Goal: Task Accomplishment & Management: Manage account settings

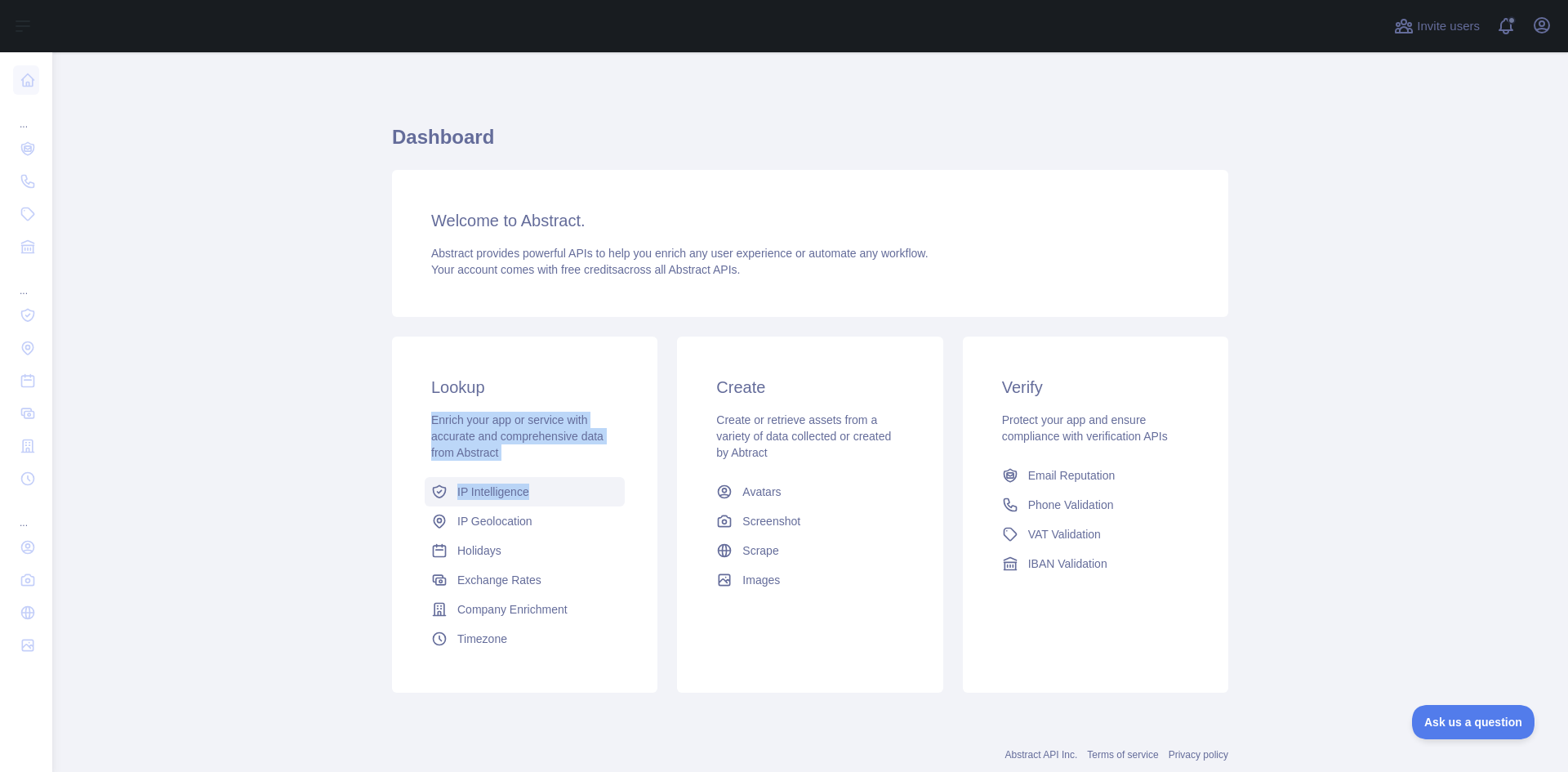
drag, startPoint x: 495, startPoint y: 333, endPoint x: 1423, endPoint y: 498, distance: 942.6
click at [649, 489] on div "Lookup Enrich your app or service with accurate and comprehensive data from Abs…" at bounding box center [810, 514] width 856 height 376
click at [1423, 498] on main "Dashboard Welcome to Abstract. Abstract provides powerful APIs to help you enri…" at bounding box center [810, 412] width 1515 height 719
drag, startPoint x: 1249, startPoint y: 497, endPoint x: 1254, endPoint y: 481, distance: 16.8
click at [1249, 496] on main "Dashboard Welcome to Abstract. Abstract provides powerful APIs to help you enri…" at bounding box center [810, 412] width 1515 height 719
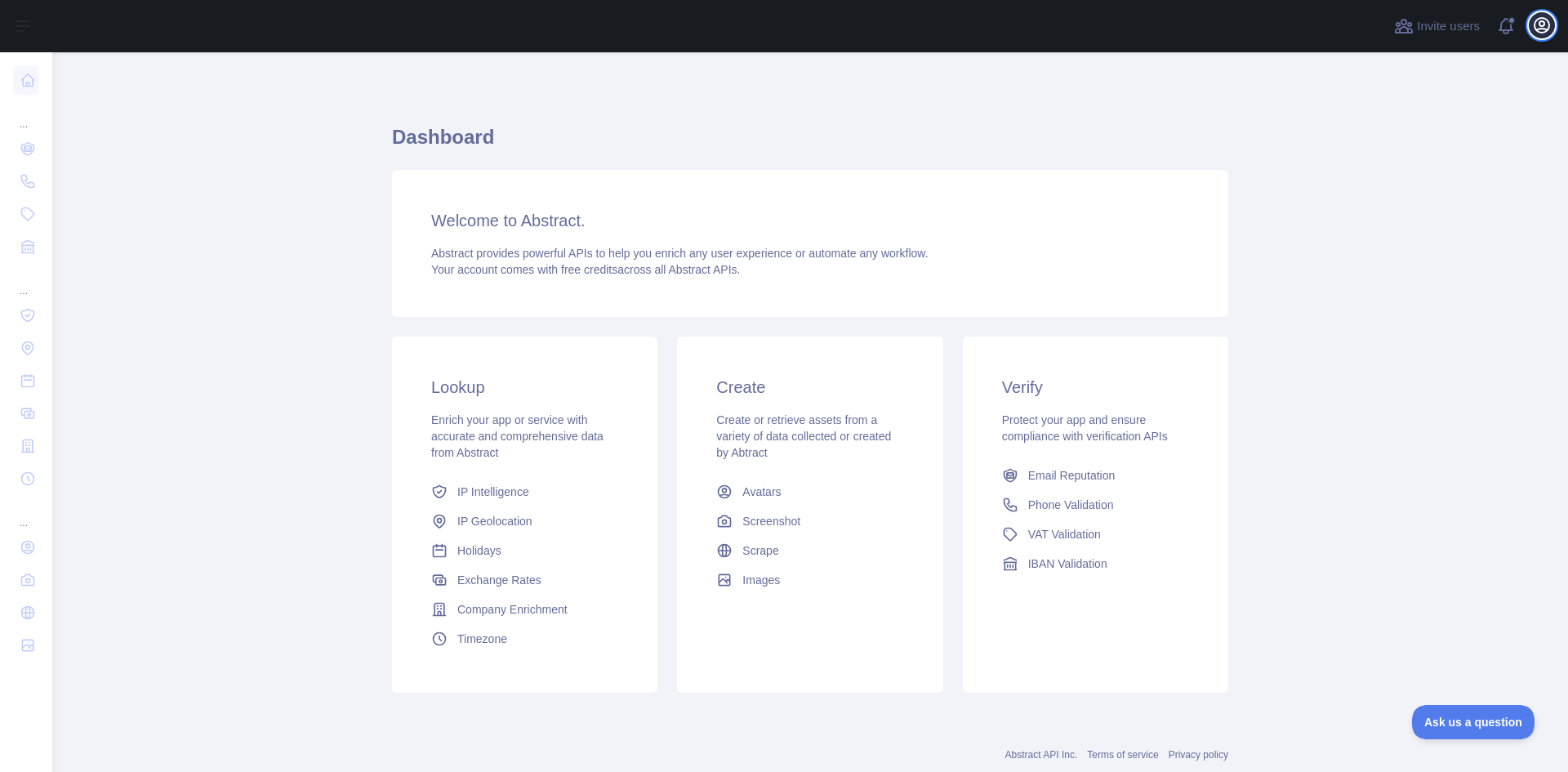
click at [1537, 26] on icon "button" at bounding box center [1541, 25] width 19 height 19
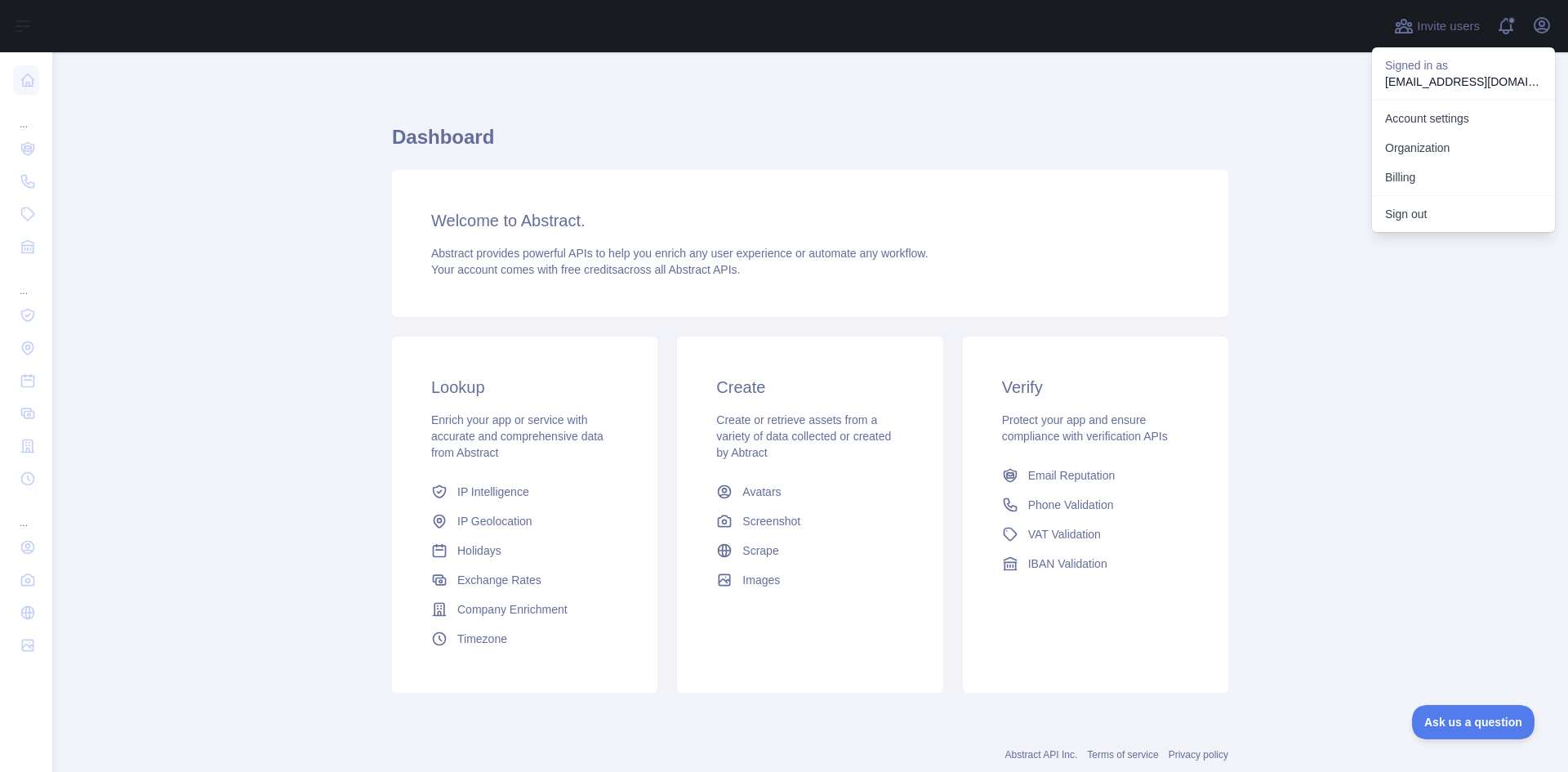
click at [563, 110] on div "Dashboard Welcome to Abstract. Abstract provides powerful APIs to help you enri…" at bounding box center [810, 403] width 836 height 624
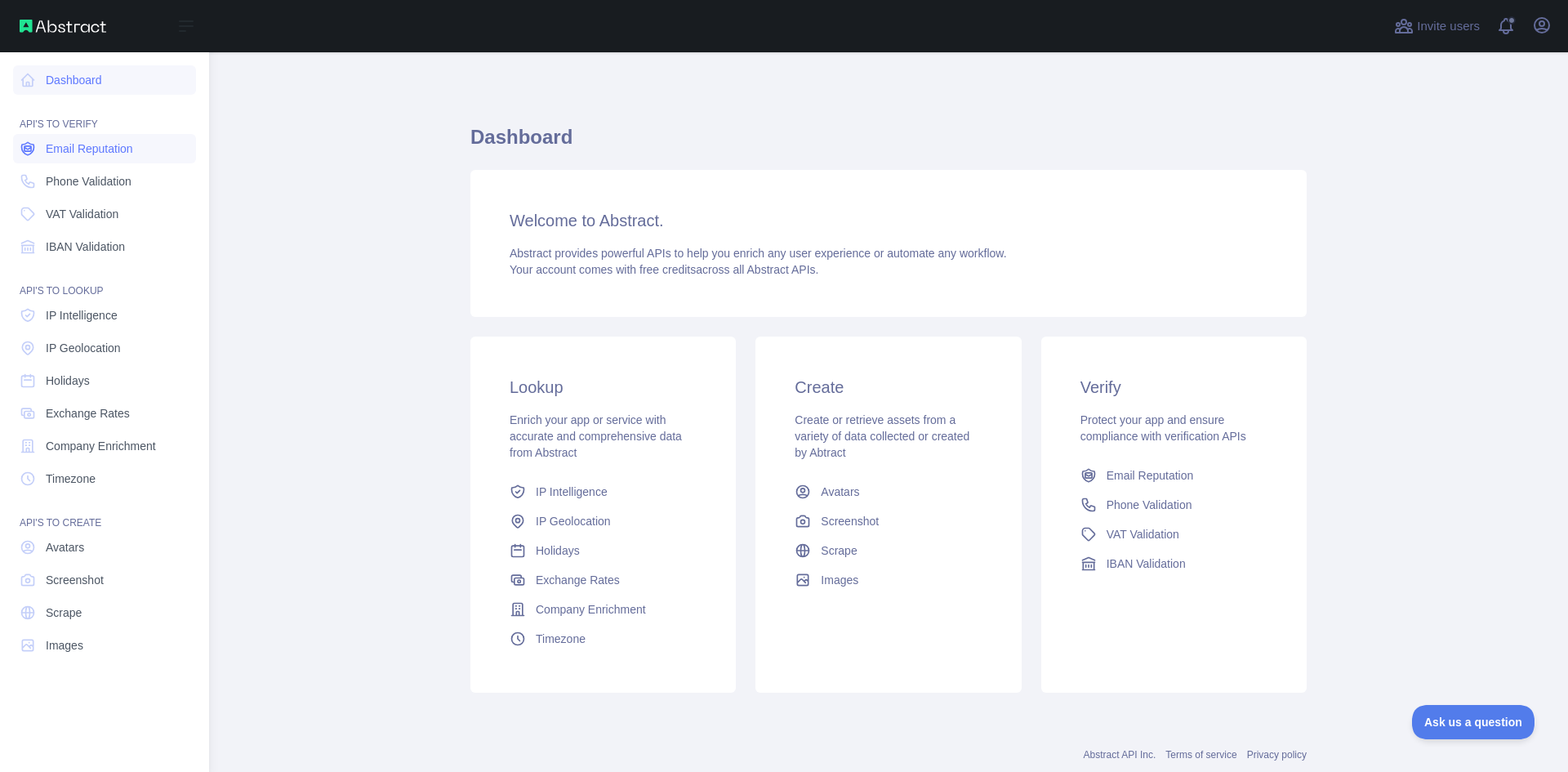
click at [66, 150] on span "Email Reputation" at bounding box center [89, 149] width 87 height 17
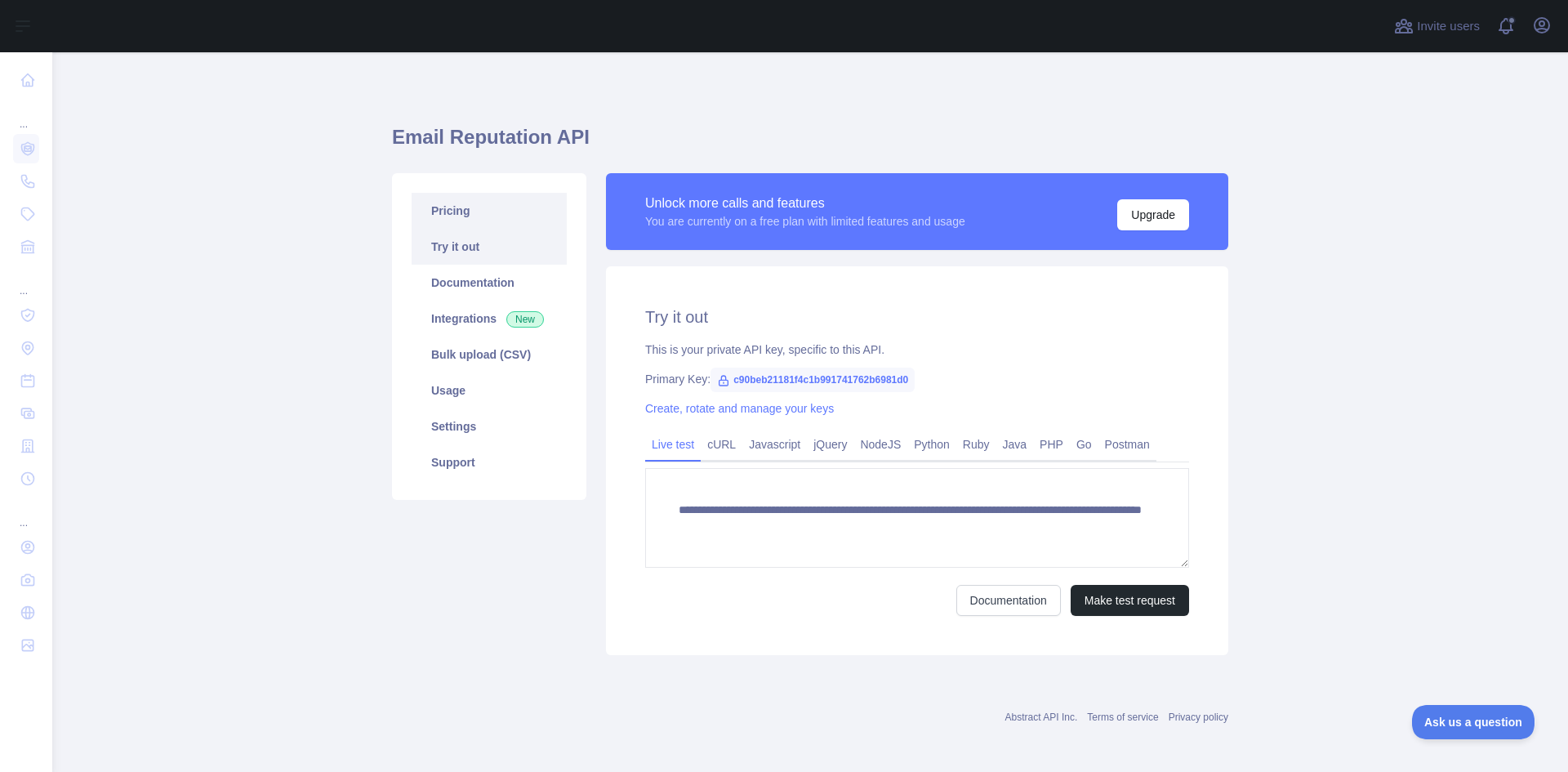
click at [472, 207] on link "Pricing" at bounding box center [489, 210] width 156 height 36
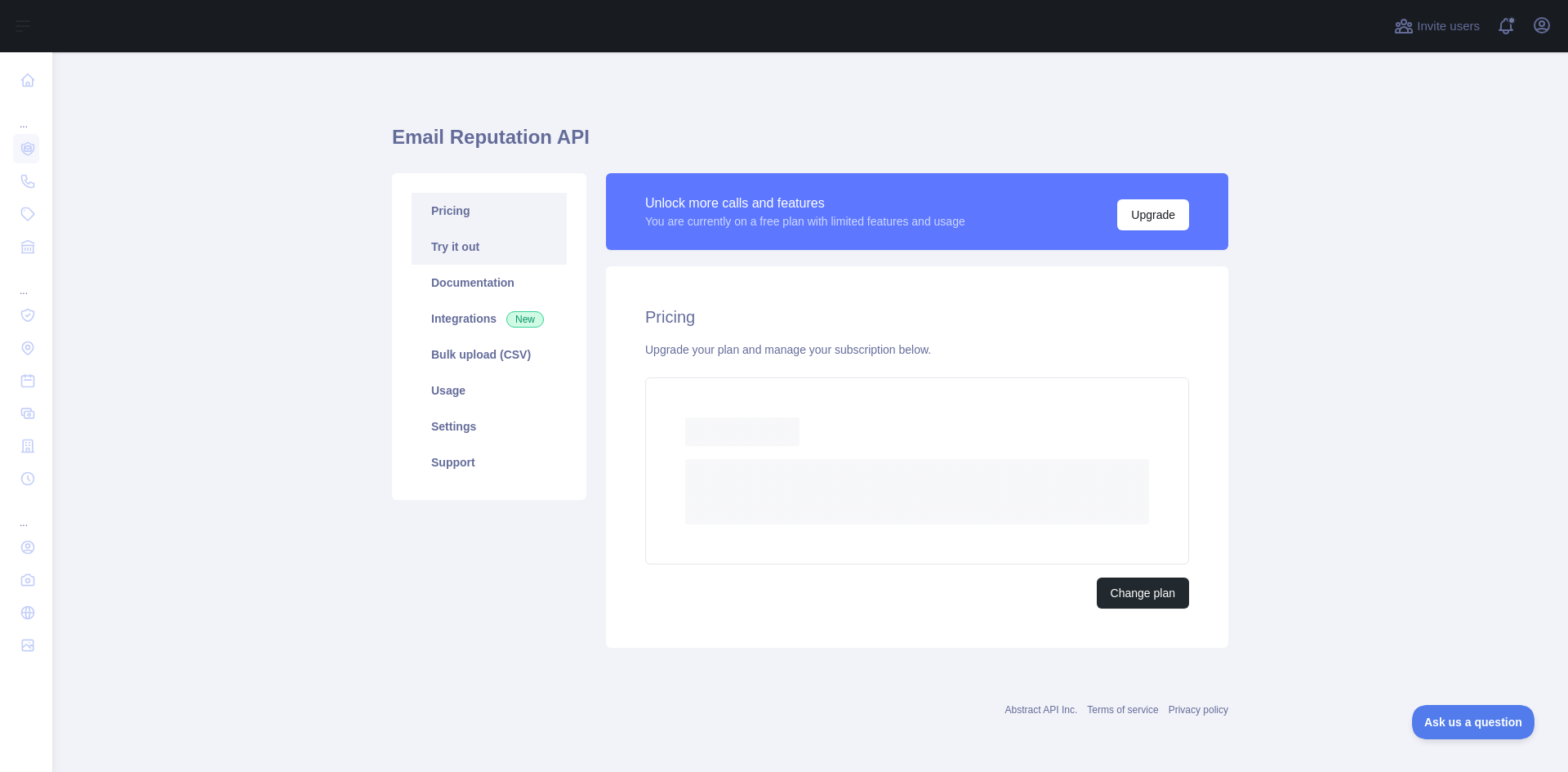
click at [471, 245] on link "Try it out" at bounding box center [489, 246] width 156 height 36
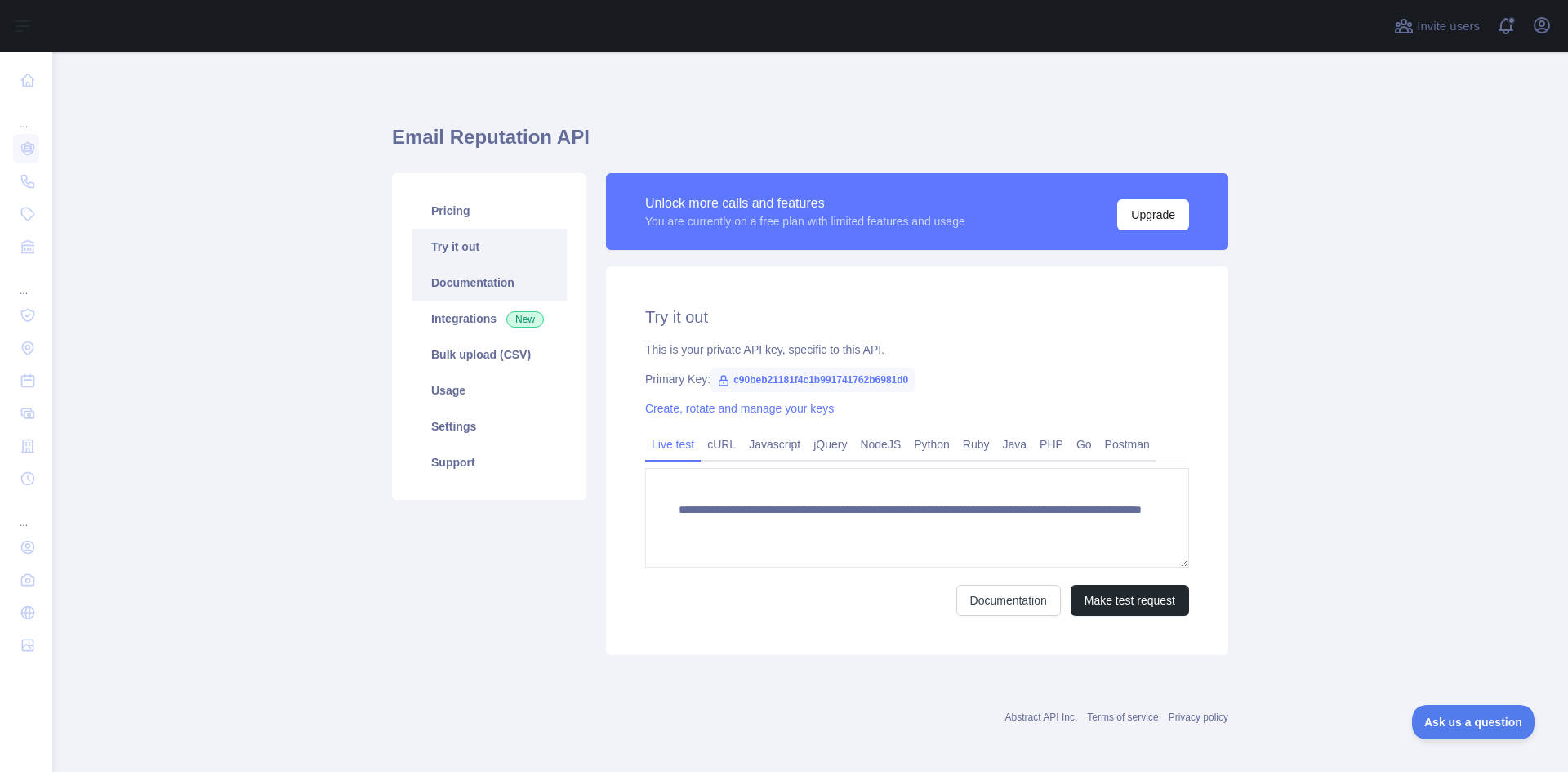
click at [470, 284] on link "Documentation" at bounding box center [489, 282] width 156 height 36
click at [483, 433] on link "Settings" at bounding box center [489, 426] width 156 height 36
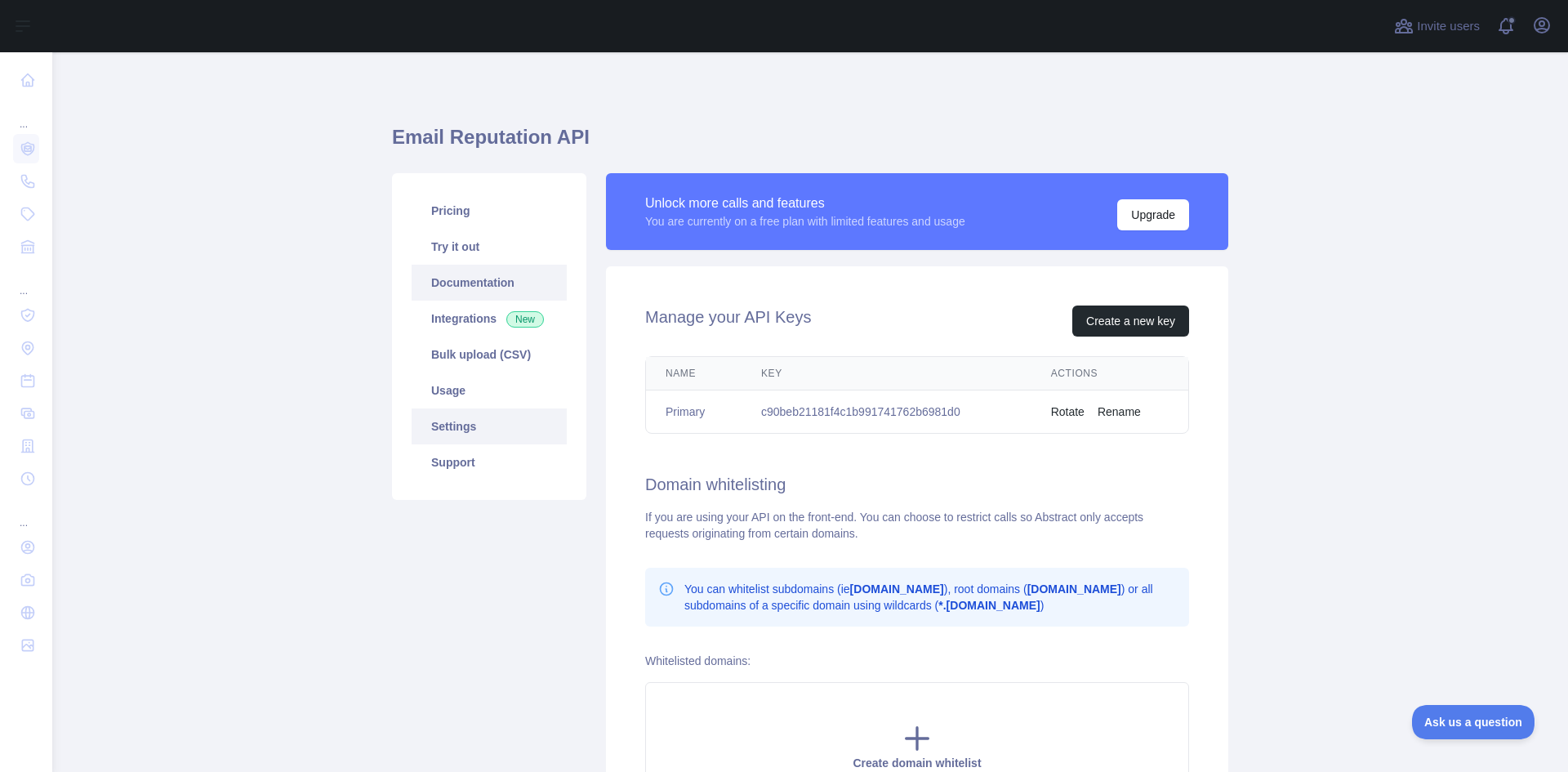
click at [480, 284] on link "Documentation" at bounding box center [489, 282] width 156 height 36
click at [457, 242] on link "Try it out" at bounding box center [489, 246] width 156 height 36
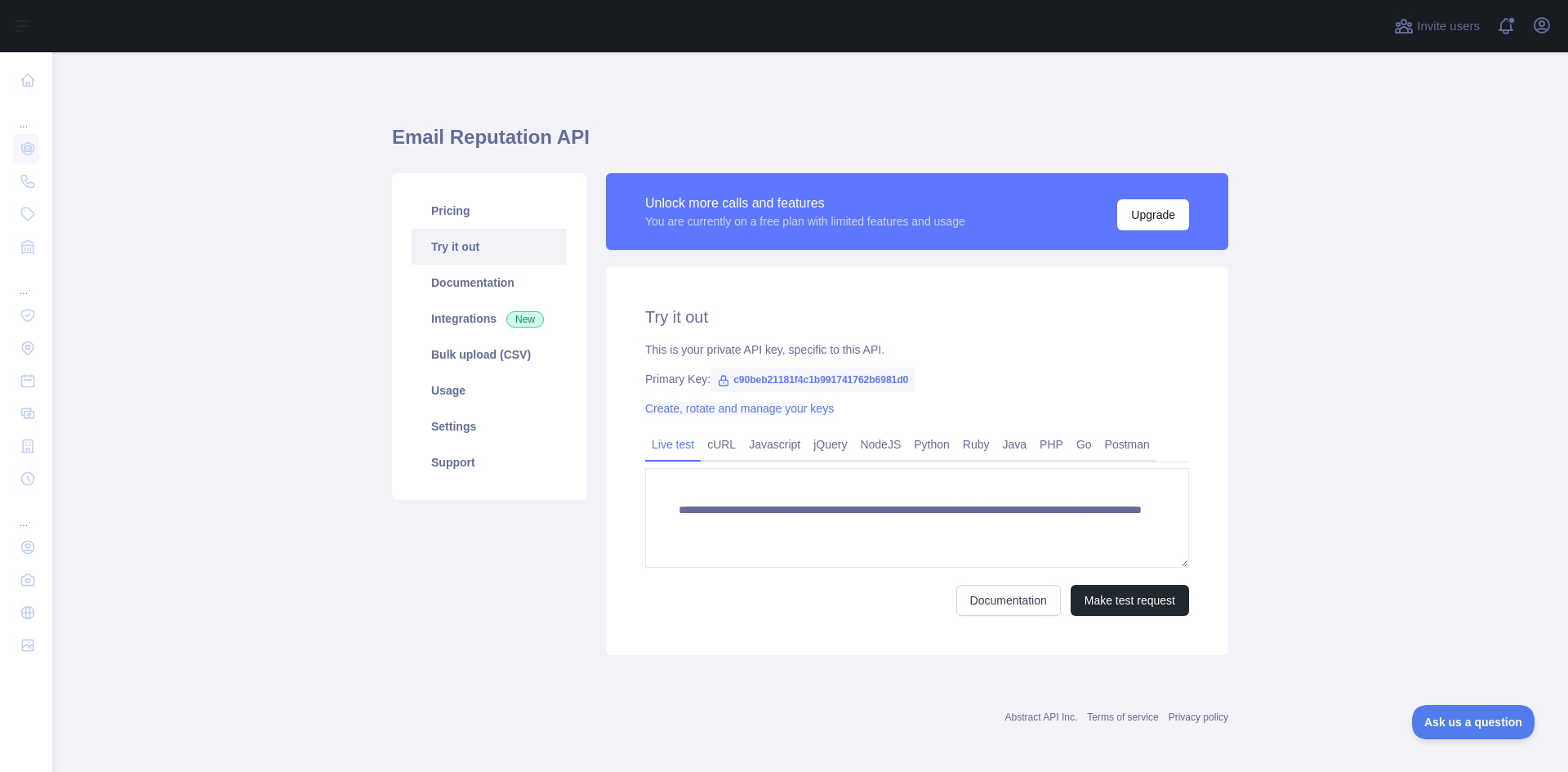
click at [742, 412] on link "Create, rotate and manage your keys" at bounding box center [739, 408] width 189 height 13
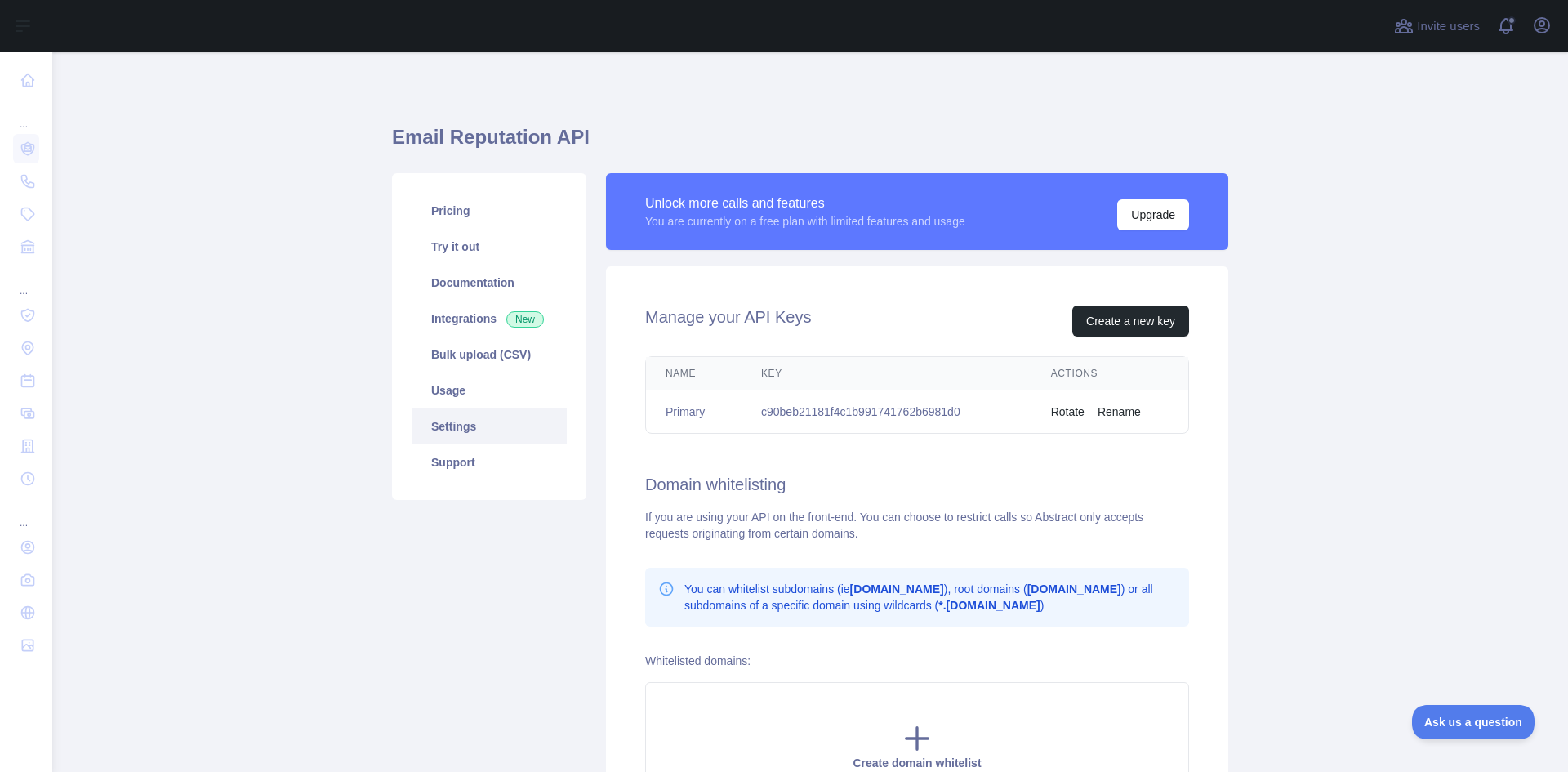
click at [1093, 301] on div "Manage your API Keys Create a new key Name Key Actions Primary c90beb21181f4c1b…" at bounding box center [917, 558] width 622 height 584
click at [1129, 327] on button "Create a new key" at bounding box center [1131, 320] width 117 height 31
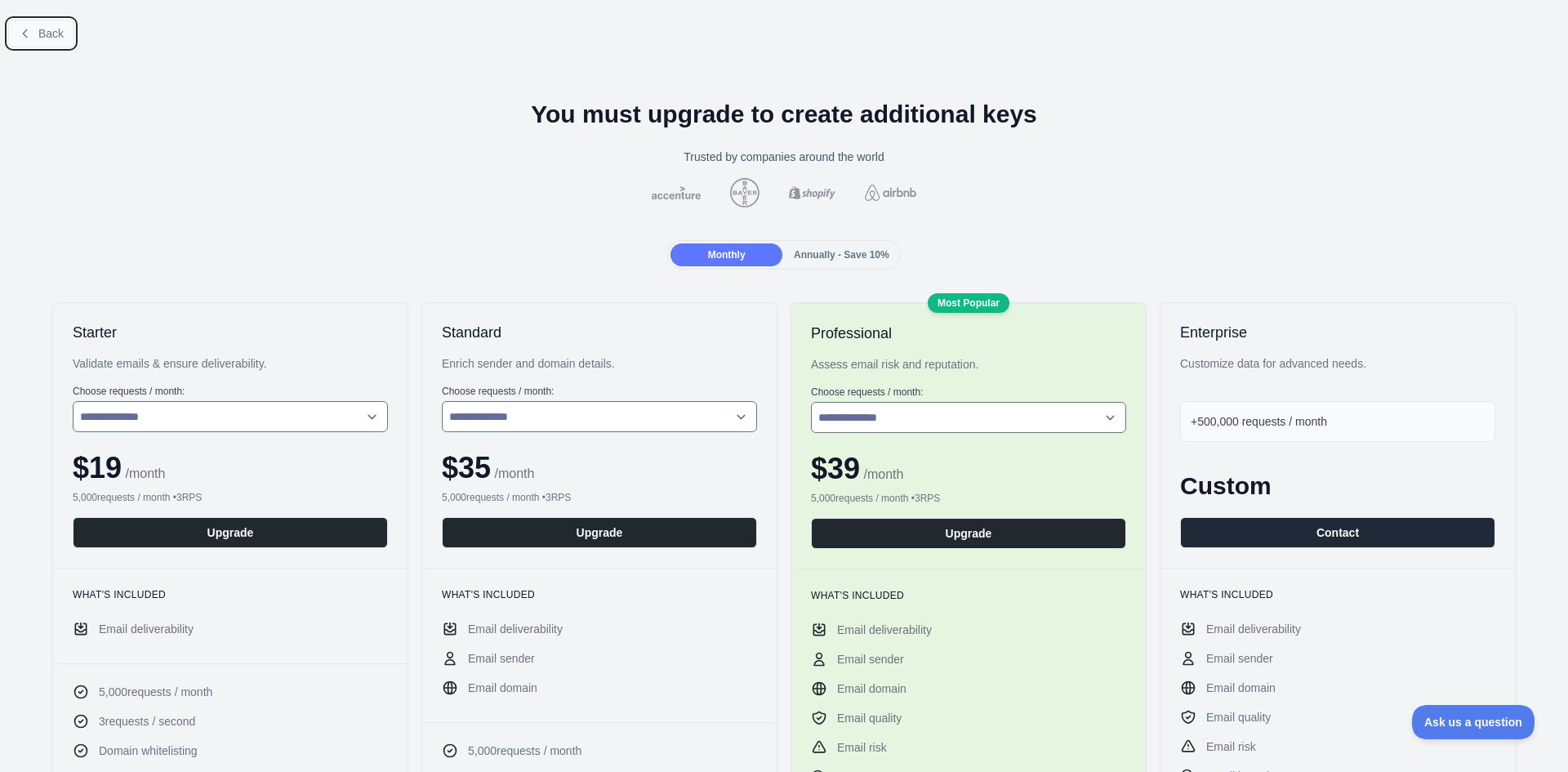
click at [28, 33] on icon at bounding box center [25, 33] width 13 height 13
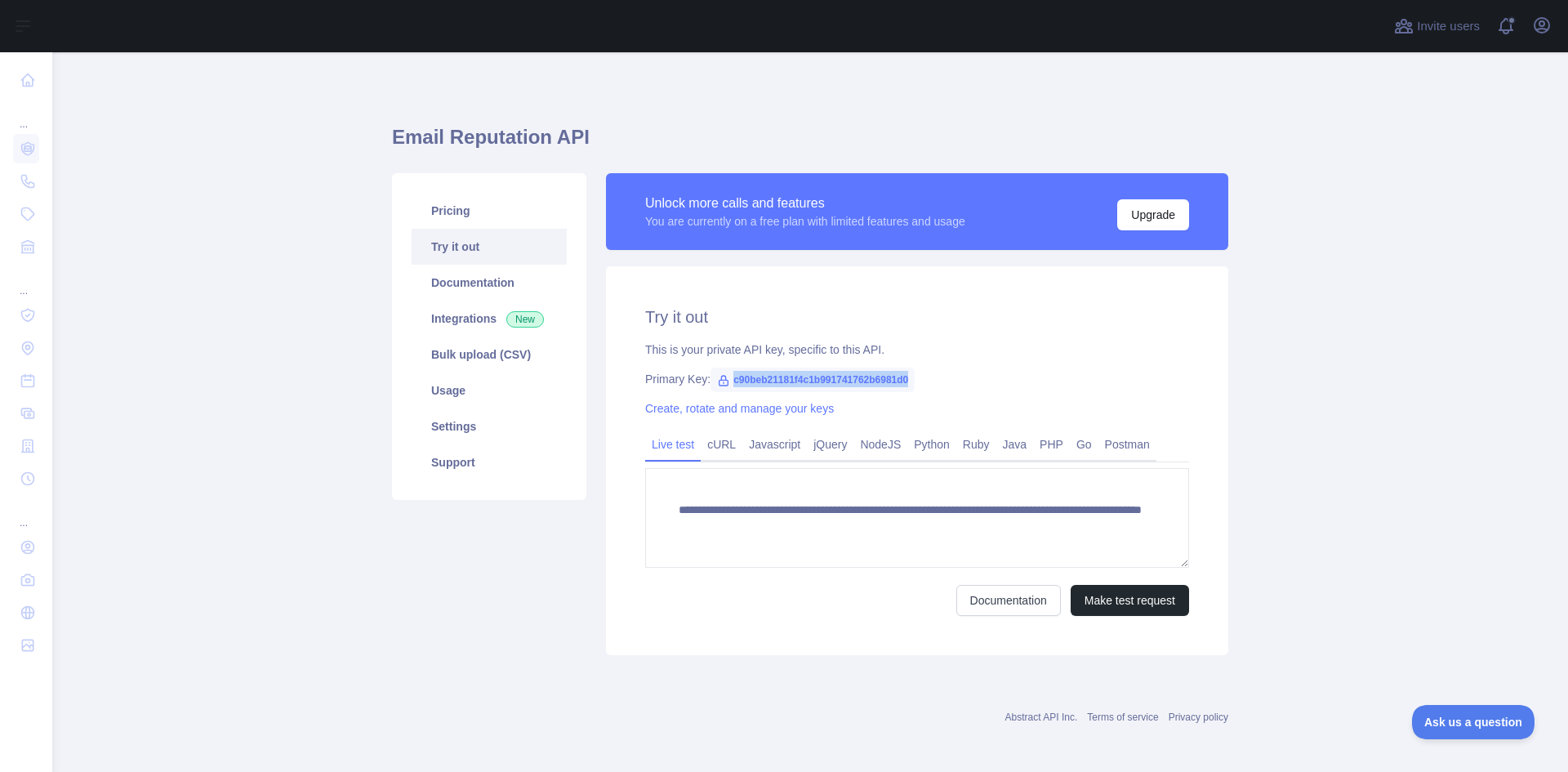
drag, startPoint x: 724, startPoint y: 375, endPoint x: 903, endPoint y: 375, distance: 179.0
click at [903, 375] on span "c90beb21181f4c1b991741762b6981d0" at bounding box center [813, 379] width 204 height 24
copy span "c90beb21181f4c1b991741762b6981d0"
click at [970, 327] on h2 "Try it out" at bounding box center [917, 316] width 544 height 23
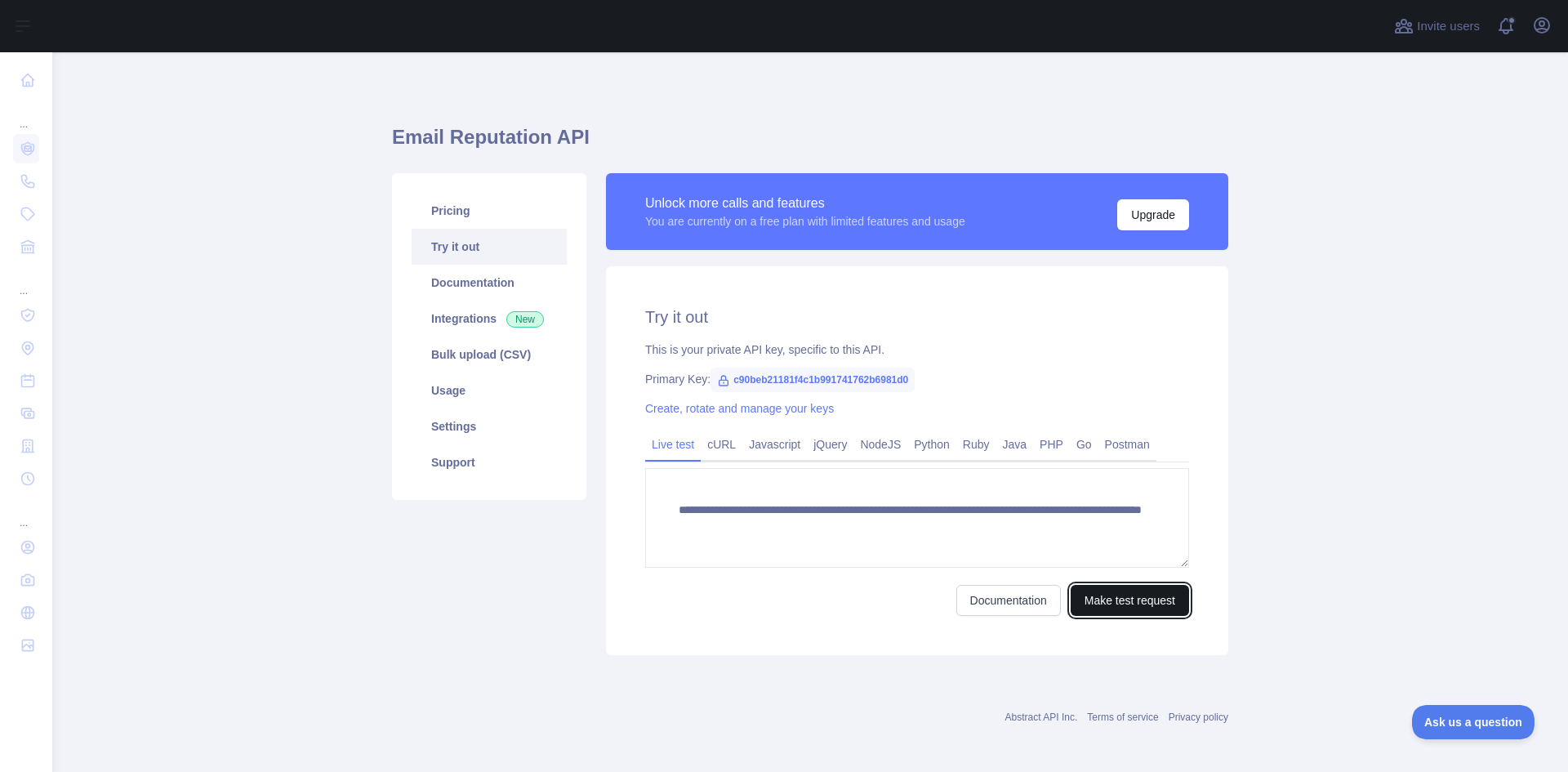
click at [1162, 608] on button "Make test request" at bounding box center [1130, 600] width 119 height 31
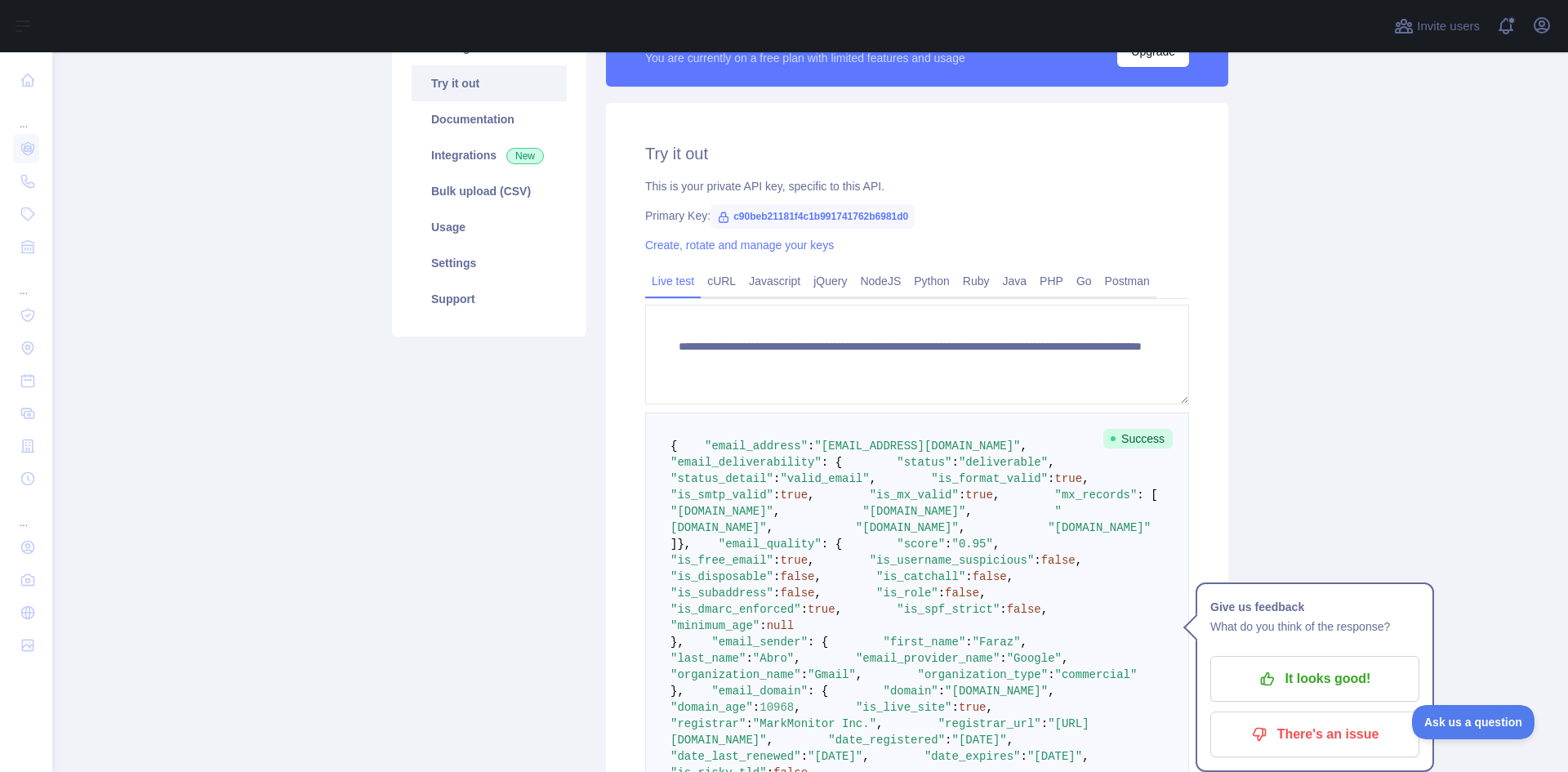
scroll to position [82, 0]
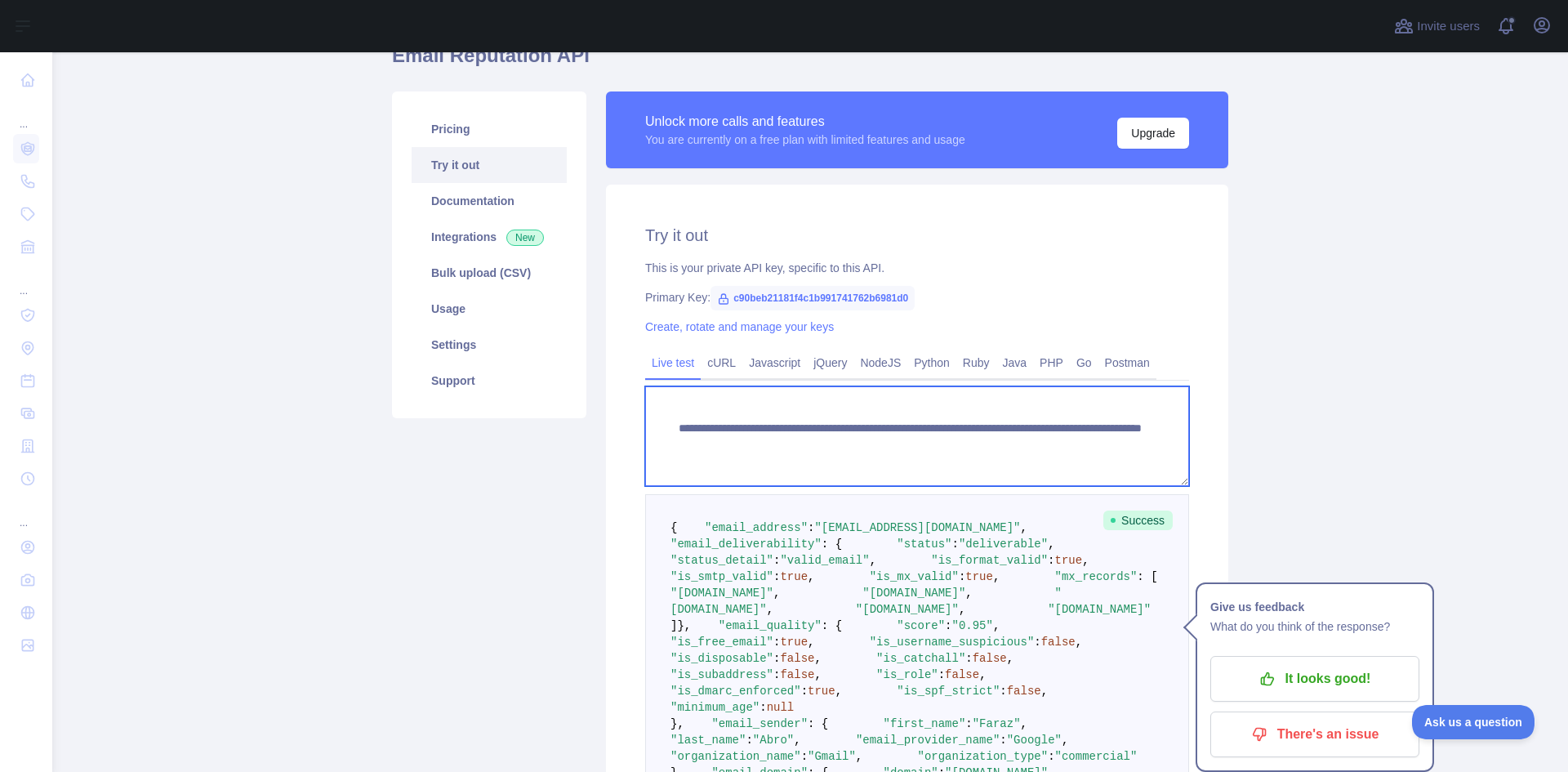
click at [865, 473] on textarea "**********" at bounding box center [917, 436] width 544 height 100
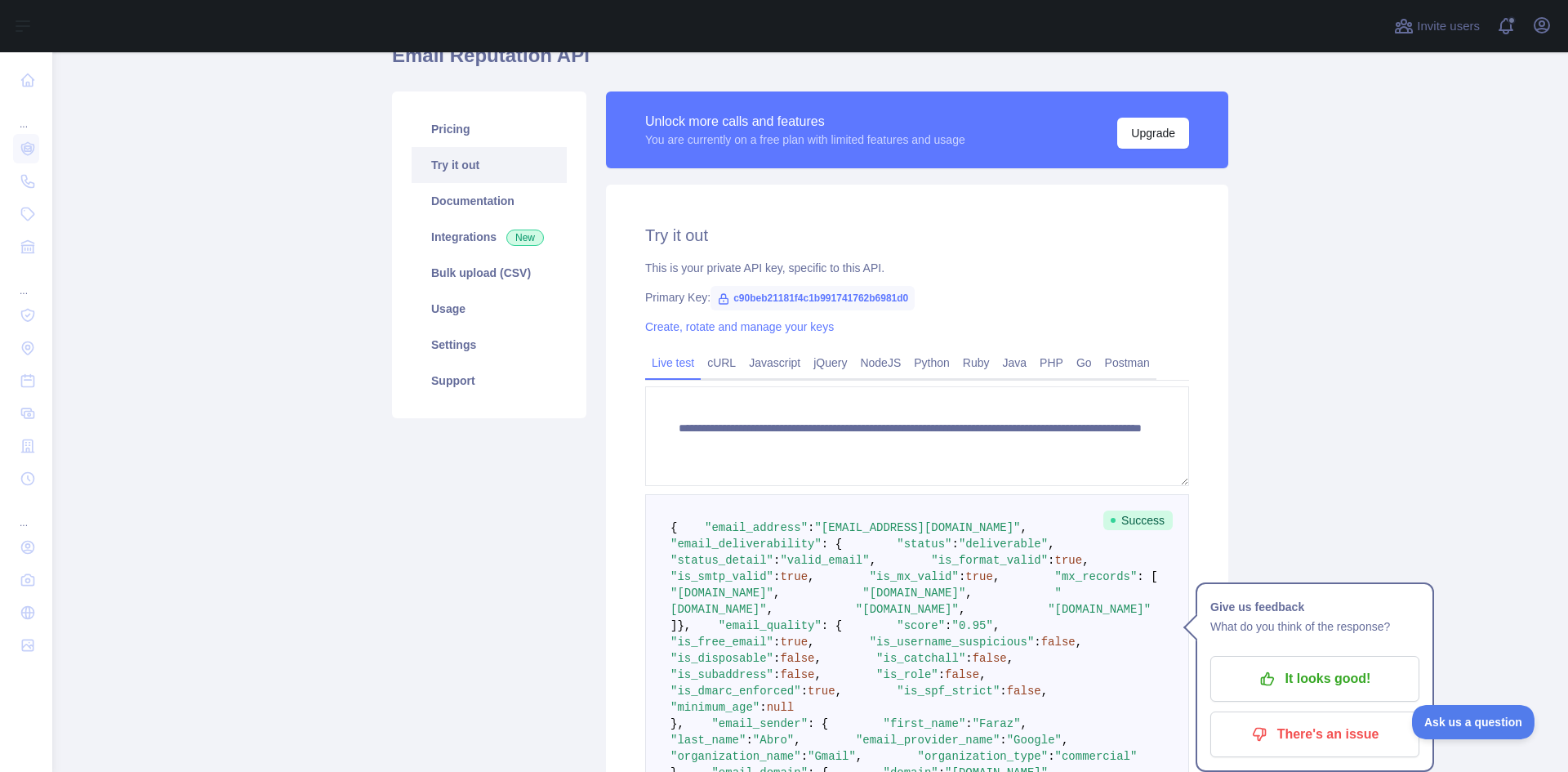
click at [1227, 449] on div "**********" at bounding box center [917, 571] width 642 height 961
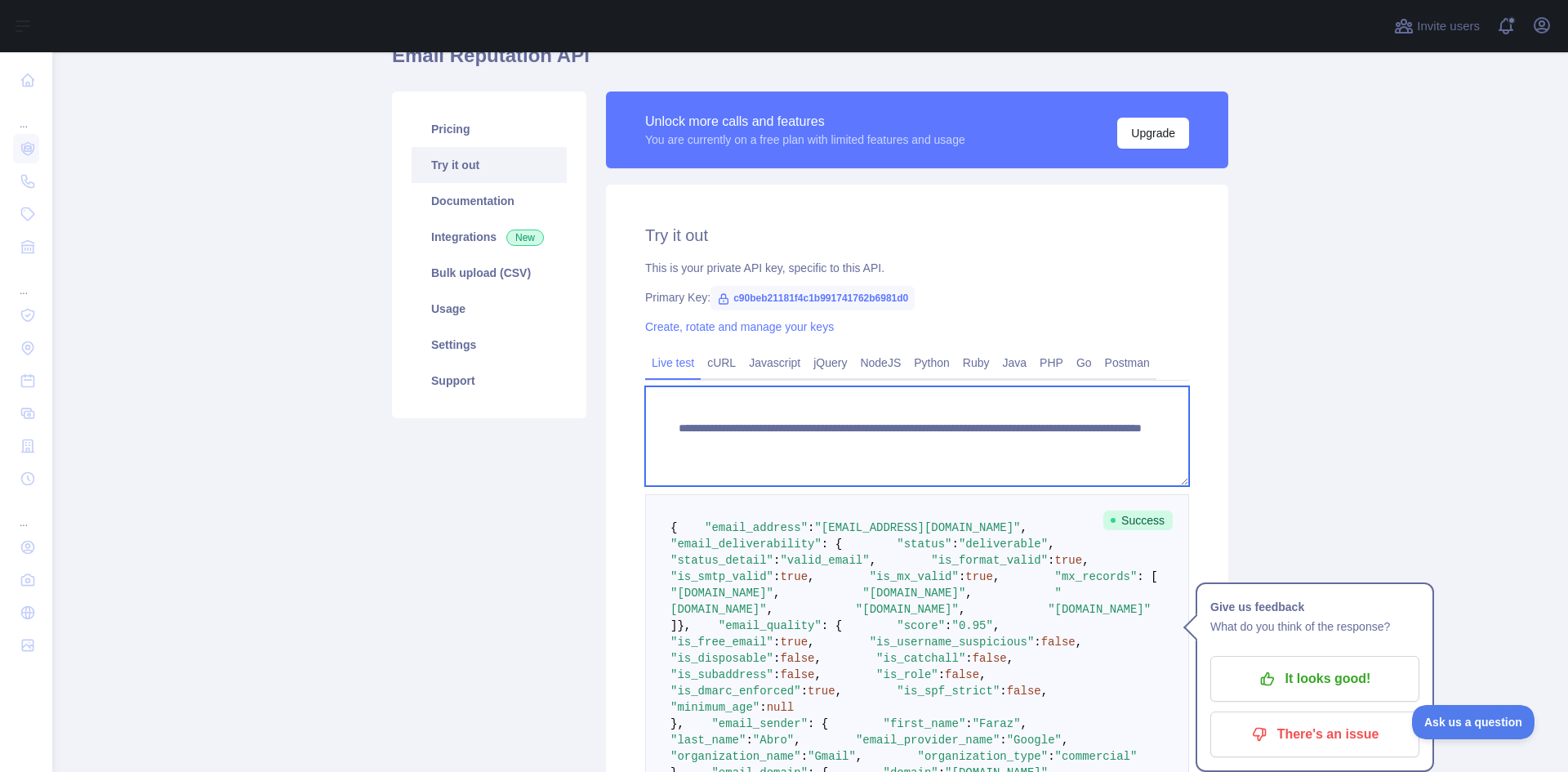
drag, startPoint x: 718, startPoint y: 443, endPoint x: 914, endPoint y: 447, distance: 196.0
click at [914, 447] on textarea "**********" at bounding box center [917, 436] width 544 height 100
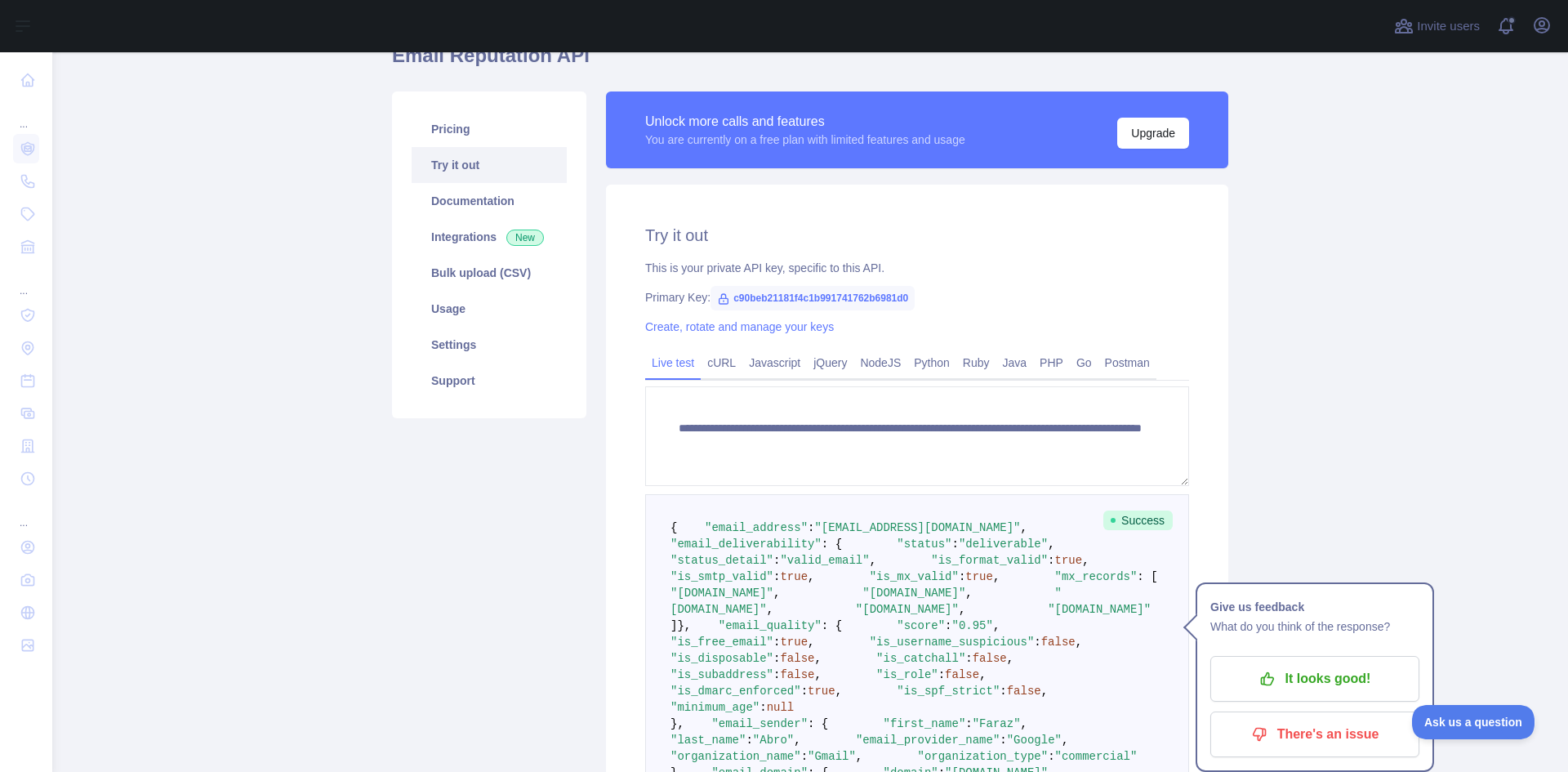
click at [1388, 442] on main "**********" at bounding box center [810, 412] width 1515 height 719
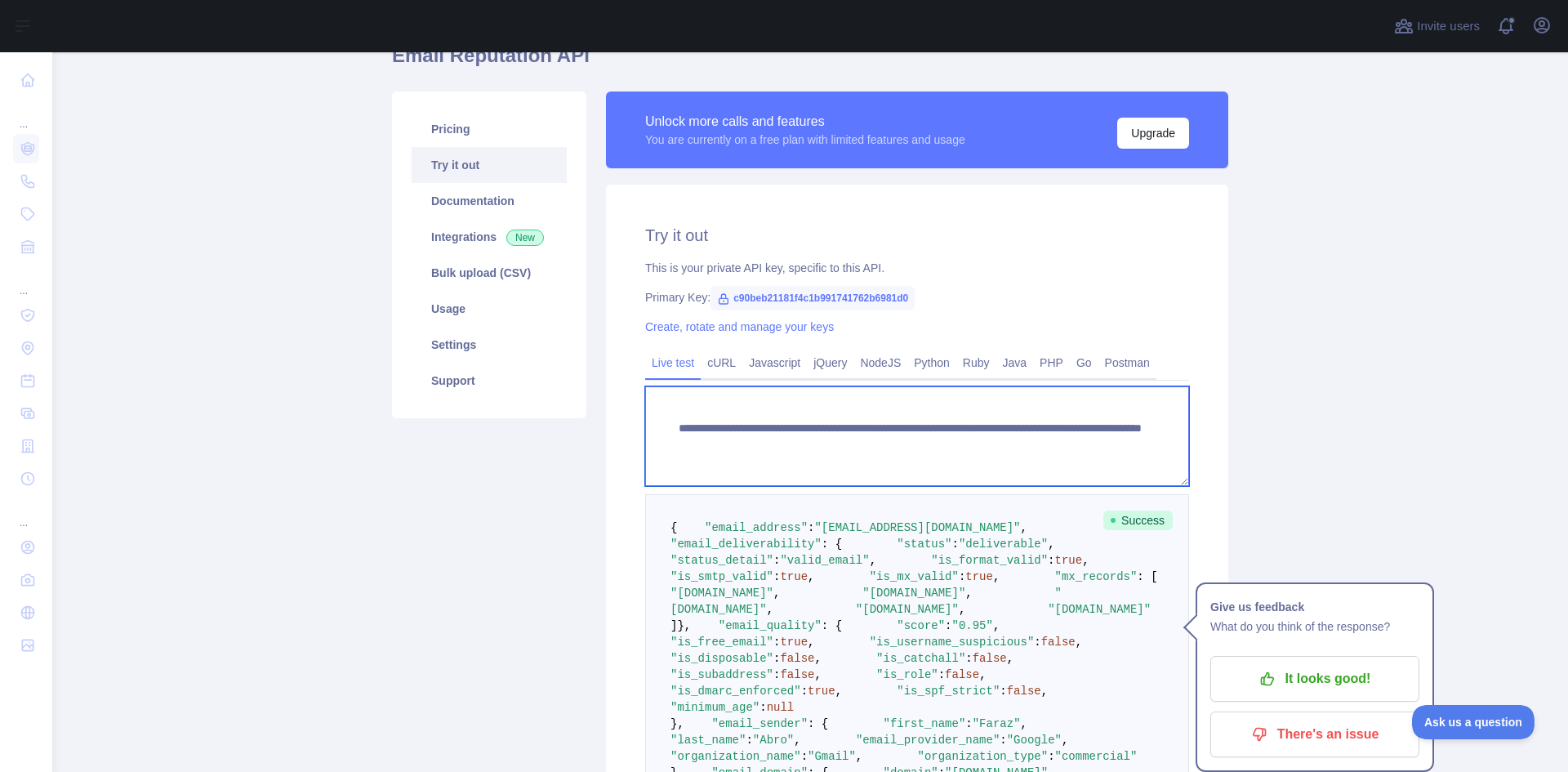
drag, startPoint x: 1090, startPoint y: 449, endPoint x: 623, endPoint y: 412, distance: 468.5
click at [623, 412] on div "**********" at bounding box center [917, 619] width 622 height 868
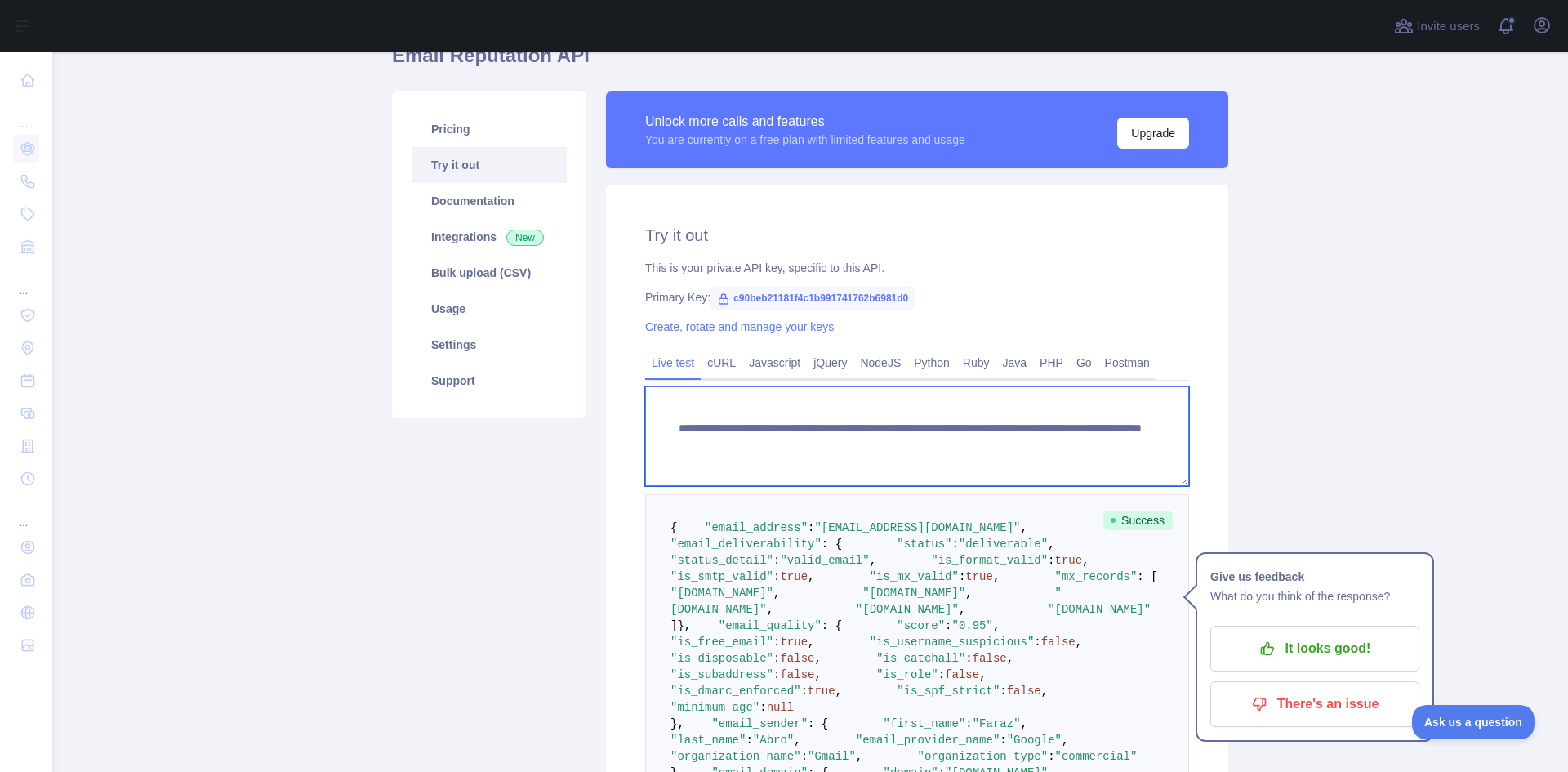
scroll to position [0, 0]
